Goal: Check status: Check status

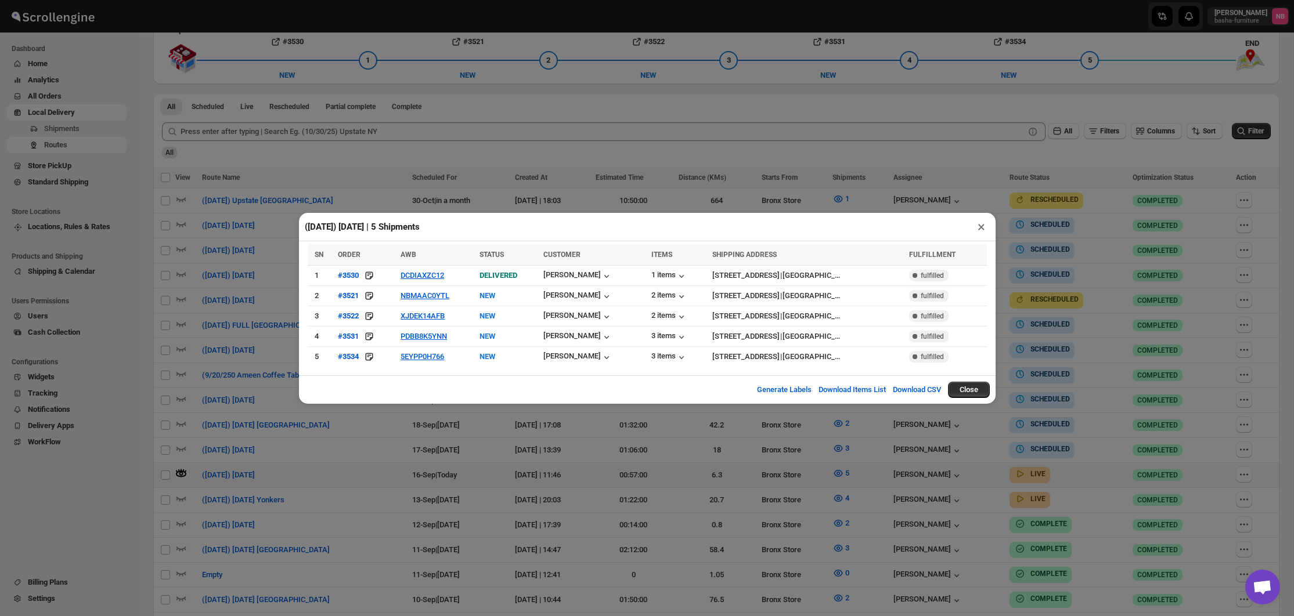
scroll to position [283, 0]
click at [1292, 143] on div "([DATE]) [DATE] | 5 Shipments × SN ORDER AWB STATUS CUSTOMER ITEMS SHIPPING ADD…" at bounding box center [647, 308] width 1294 height 616
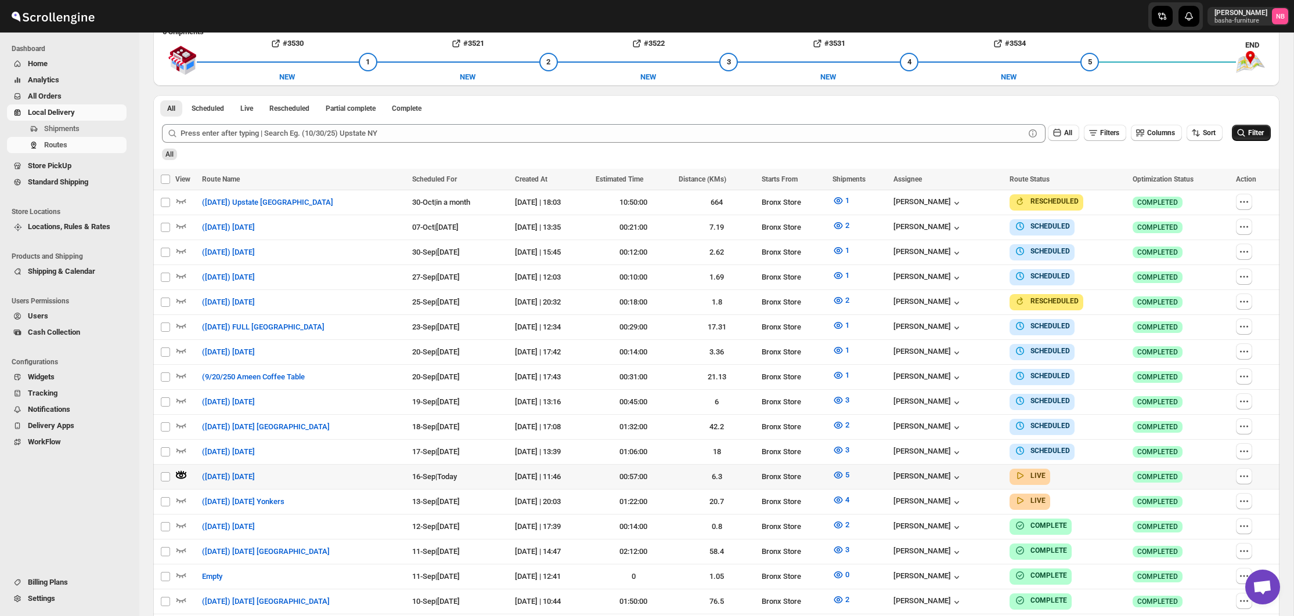
click at [1256, 135] on span "Filter" at bounding box center [1256, 133] width 16 height 8
click at [844, 469] on icon "button" at bounding box center [838, 475] width 12 height 12
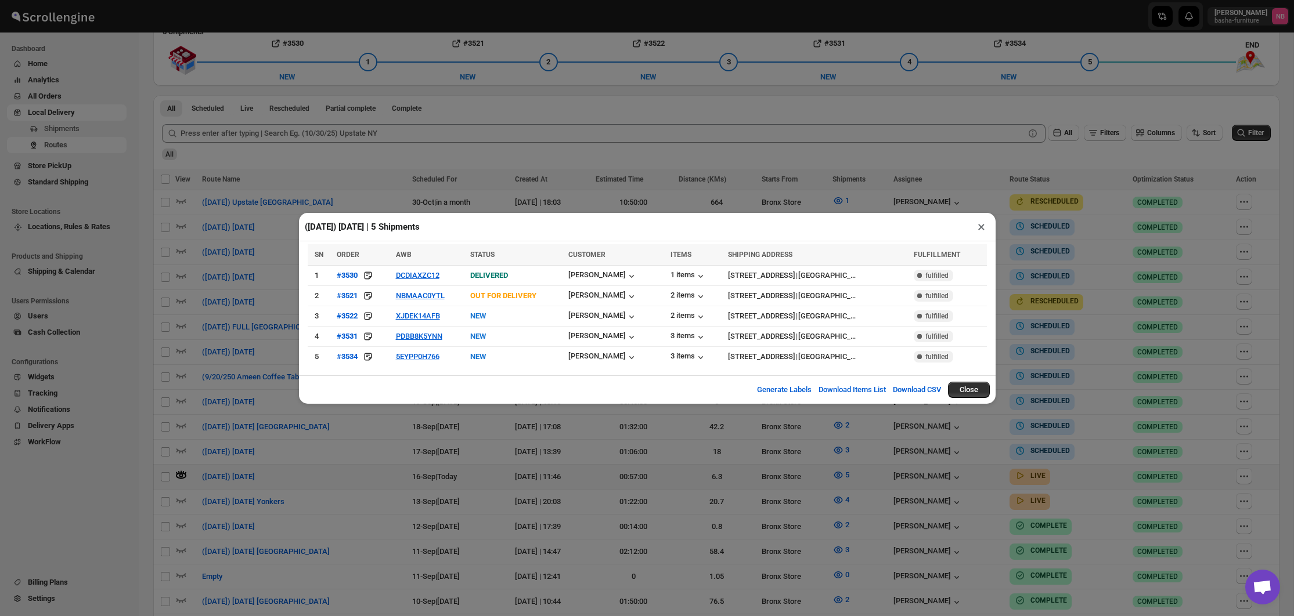
click at [580, 442] on div "([DATE]) [DATE] | 5 Shipments × SN ORDER AWB STATUS CUSTOMER ITEMS SHIPPING ADD…" at bounding box center [647, 308] width 1294 height 616
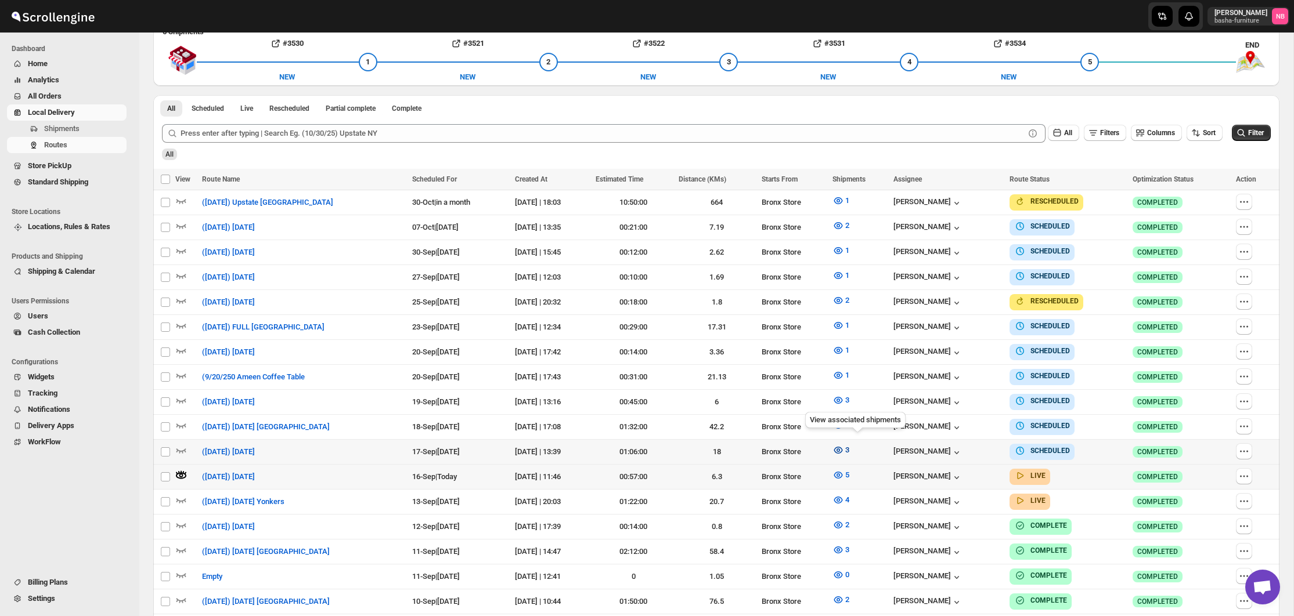
click at [840, 449] on icon "button" at bounding box center [837, 450] width 3 height 3
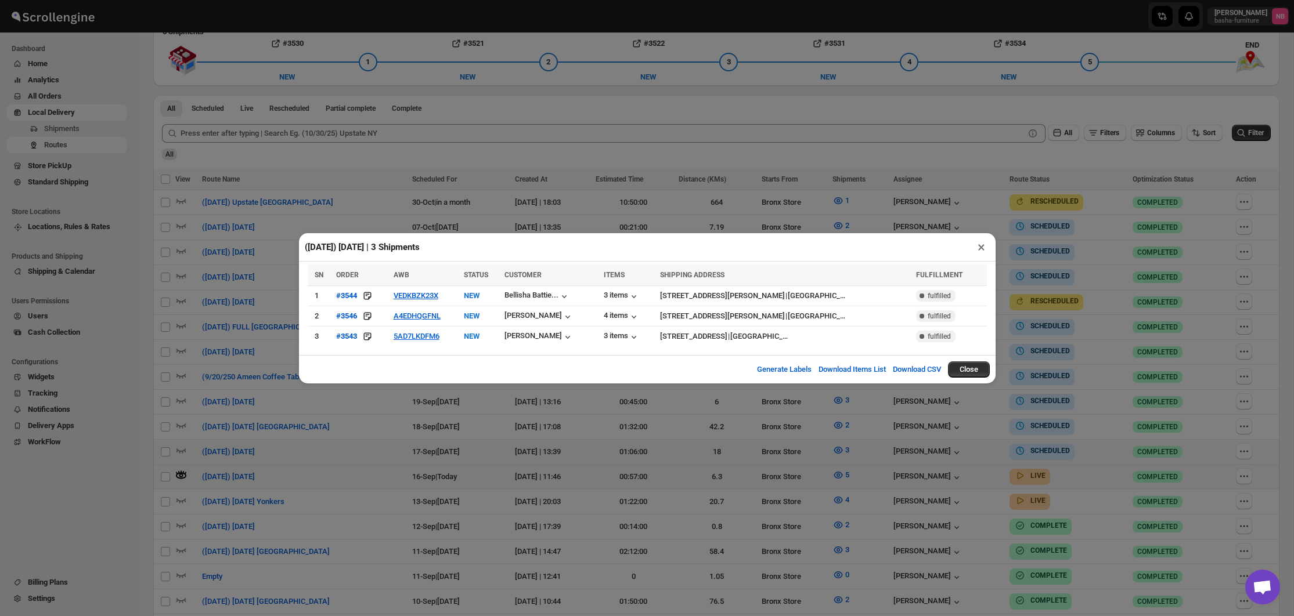
click at [500, 471] on div "([DATE]) [DATE] | 3 Shipments × SN ORDER AWB STATUS CUSTOMER ITEMS SHIPPING ADD…" at bounding box center [647, 308] width 1294 height 616
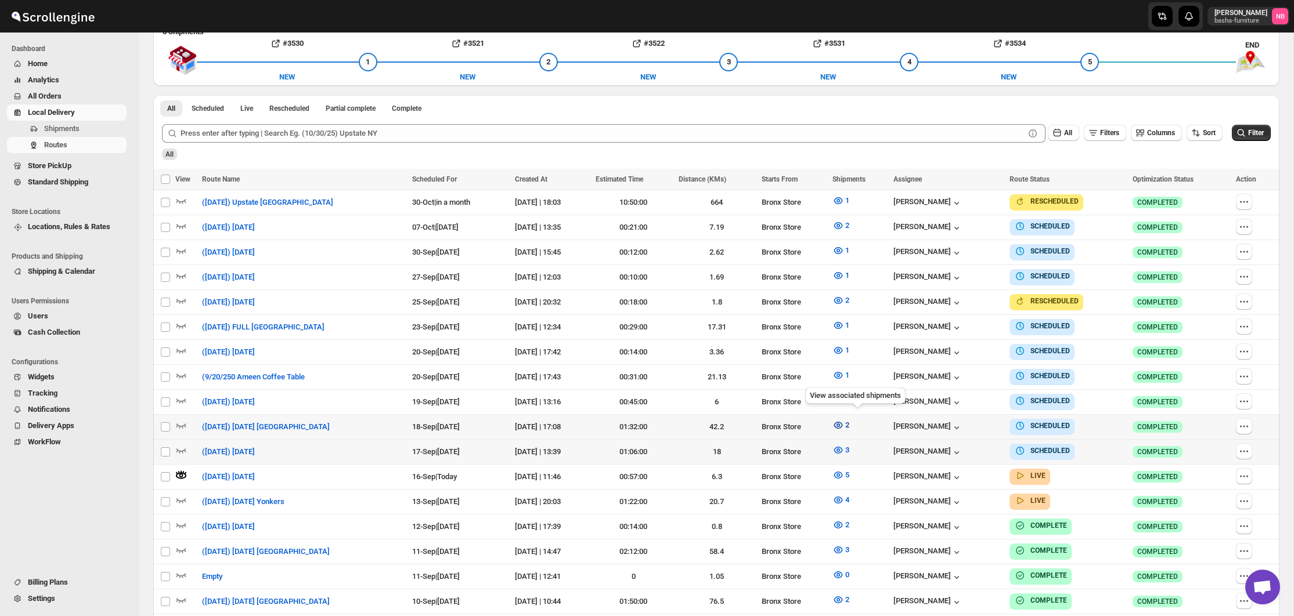
click at [844, 421] on icon "button" at bounding box center [838, 426] width 12 height 12
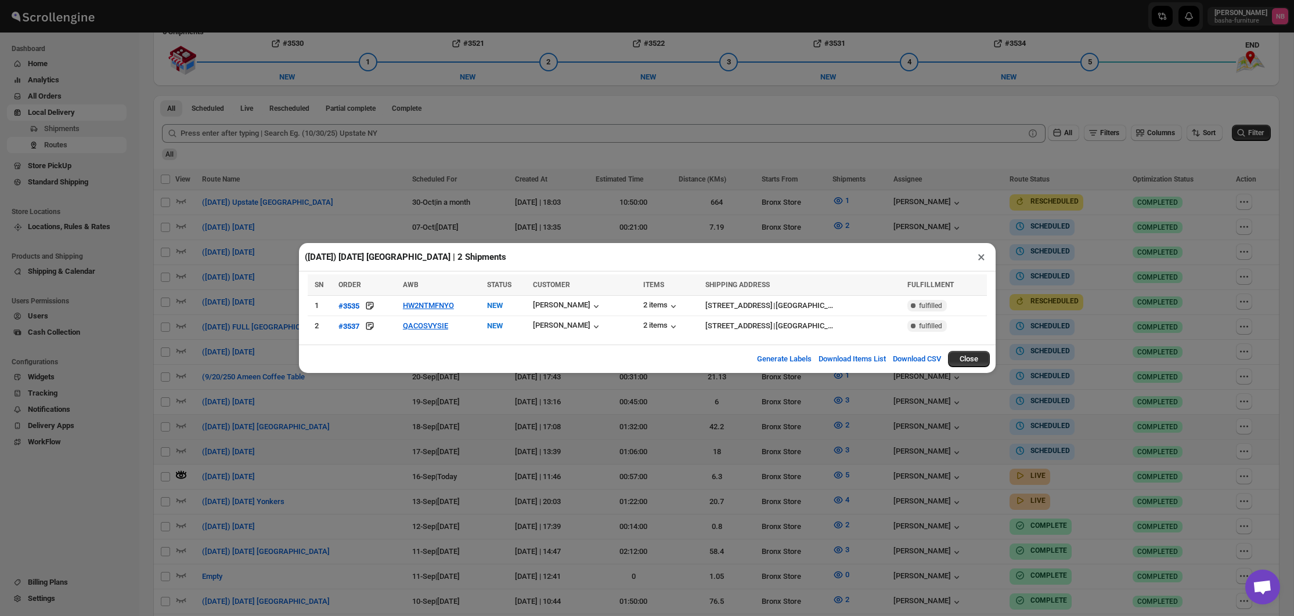
click at [468, 195] on div "([DATE]) [DATE] [GEOGRAPHIC_DATA] | 2 Shipments × SN ORDER AWB STATUS CUSTOMER …" at bounding box center [647, 308] width 1294 height 616
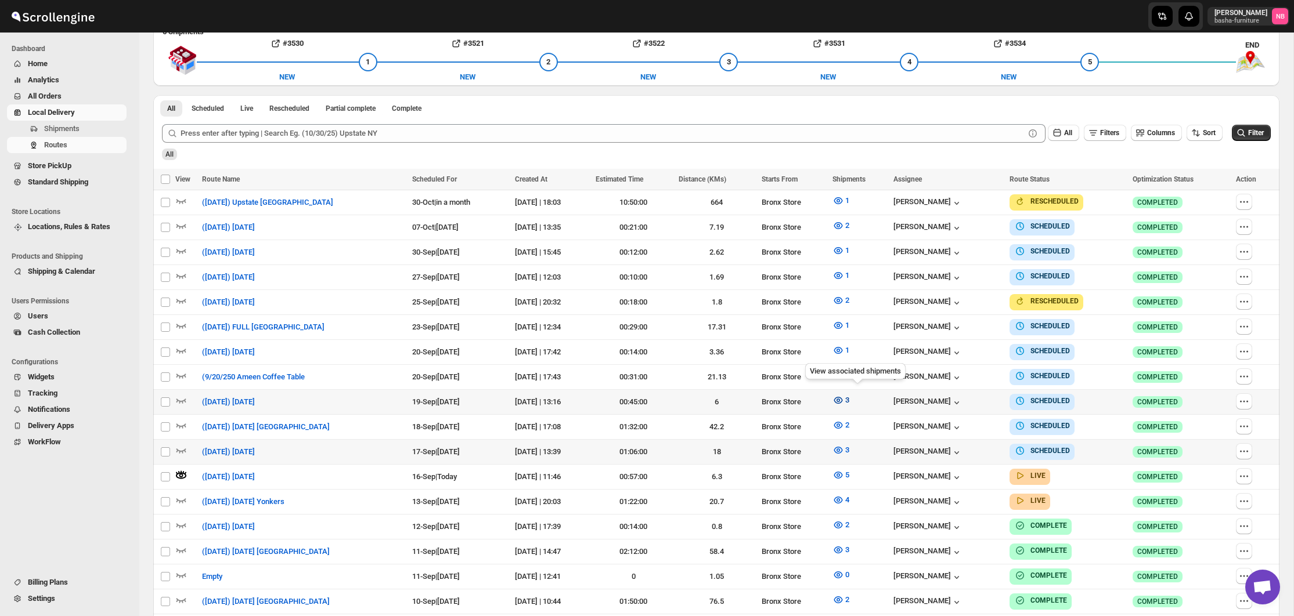
click at [856, 402] on button "3" at bounding box center [840, 400] width 31 height 19
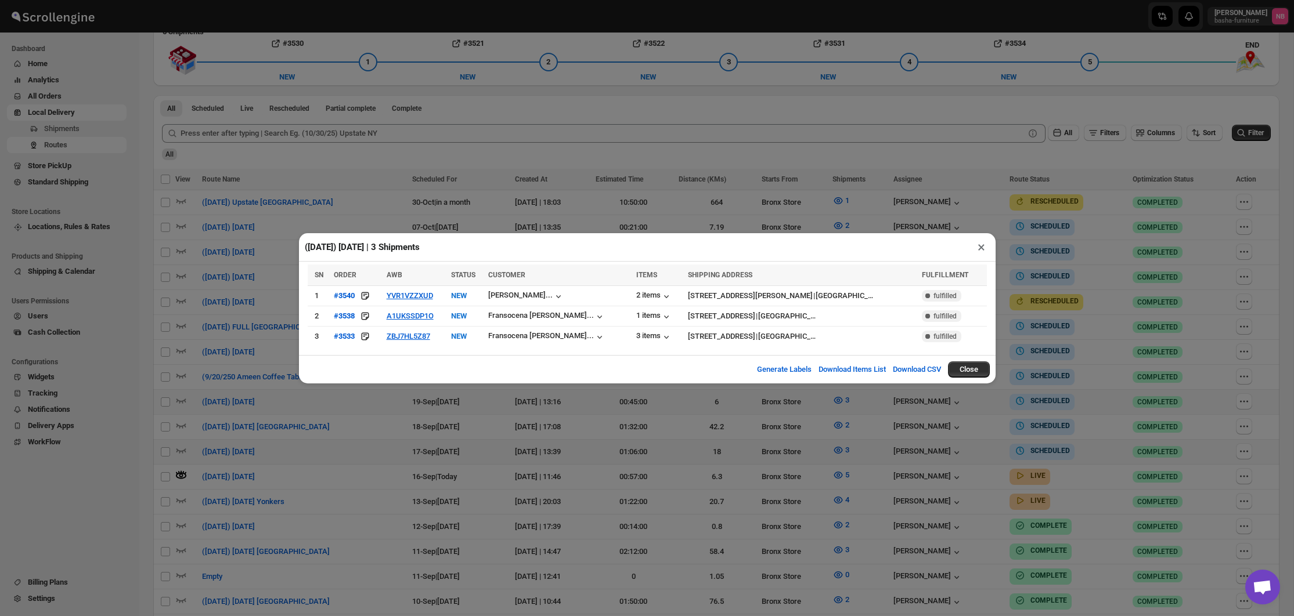
click at [418, 432] on div "([DATE]) [DATE] | 3 Shipments × SN ORDER AWB STATUS CUSTOMER ITEMS SHIPPING ADD…" at bounding box center [647, 308] width 1294 height 616
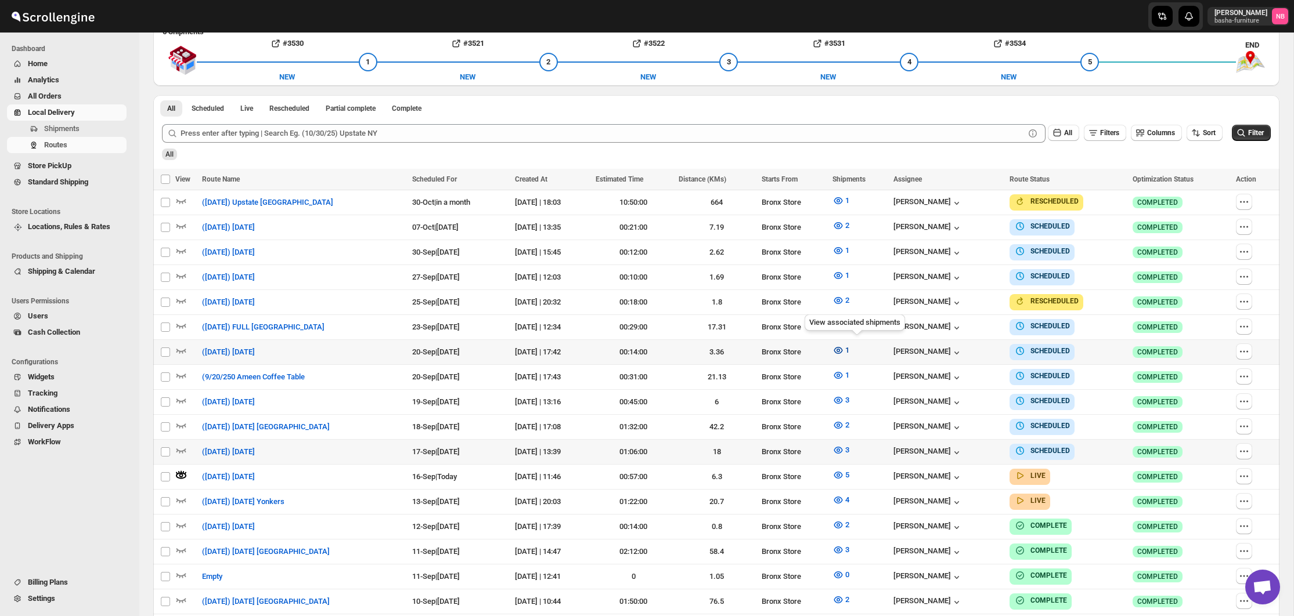
click at [840, 349] on icon "button" at bounding box center [837, 350] width 3 height 3
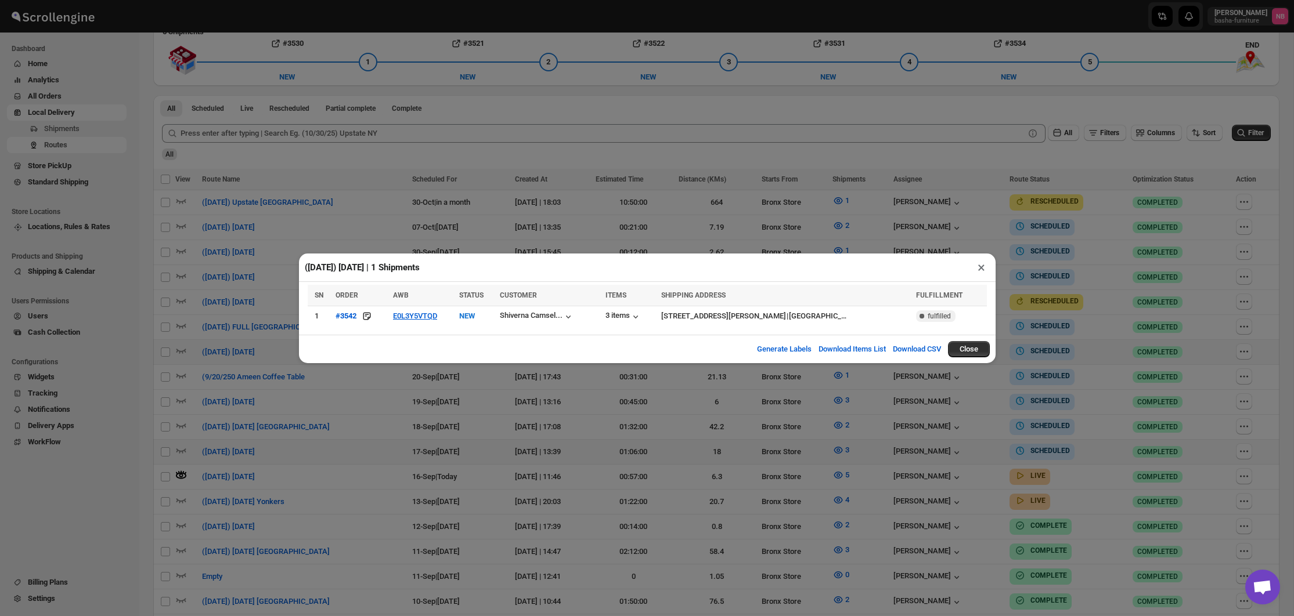
click at [329, 431] on div "([DATE]) [DATE] | 1 Shipments × SN ORDER AWB STATUS CUSTOMER ITEMS SHIPPING ADD…" at bounding box center [647, 308] width 1294 height 616
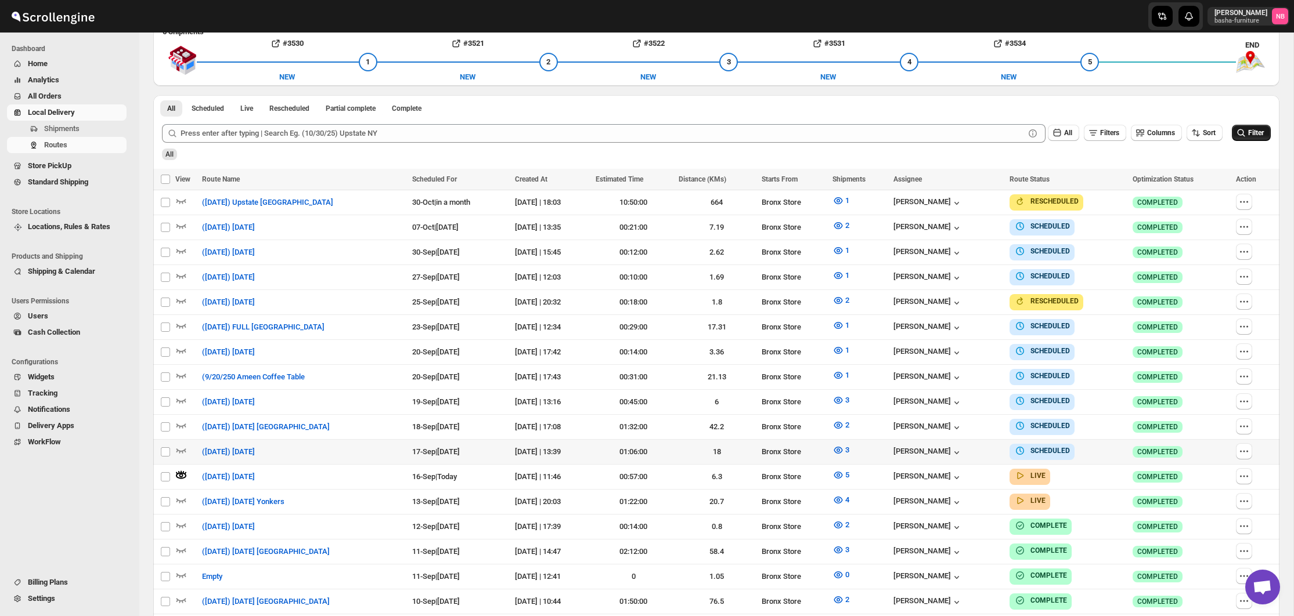
click at [1247, 138] on button "Filter" at bounding box center [1250, 133] width 39 height 16
click at [844, 471] on icon "button" at bounding box center [838, 475] width 12 height 12
